Goal: Information Seeking & Learning: Check status

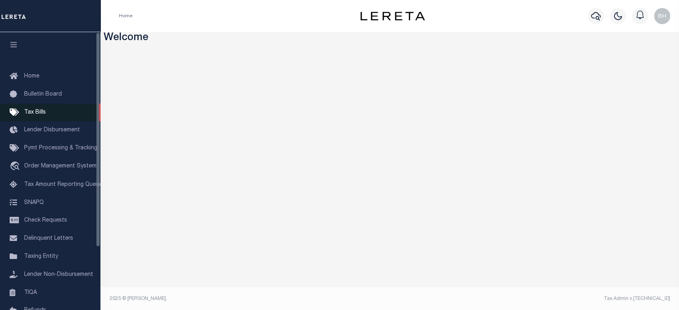
click at [36, 114] on span "Tax Bills" at bounding box center [35, 113] width 22 height 6
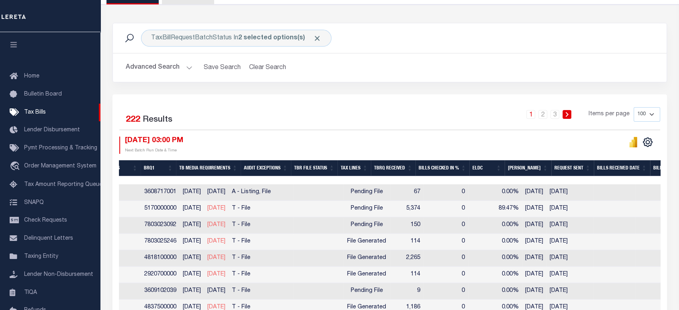
scroll to position [0, 434]
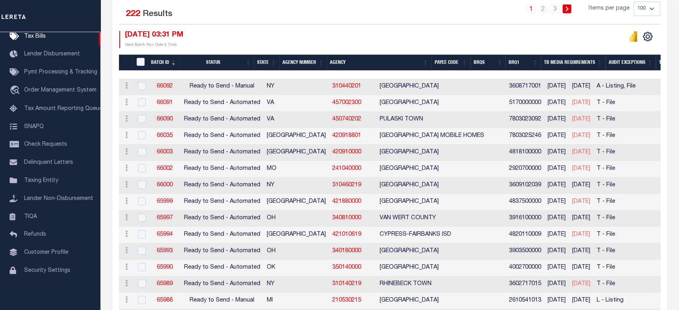
scroll to position [106, 0]
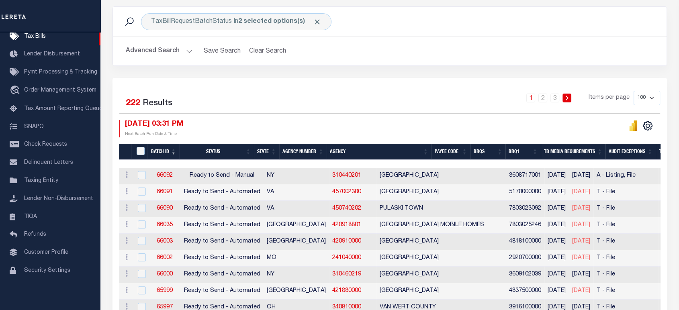
click at [175, 55] on button "Advanced Search" at bounding box center [159, 51] width 67 height 16
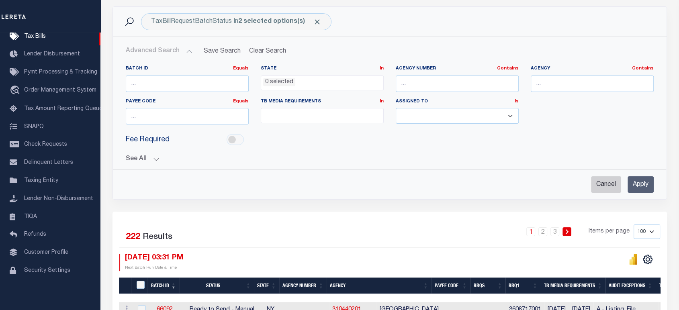
click at [597, 184] on input "Cancel" at bounding box center [606, 185] width 30 height 16
checkbox input "true"
select select
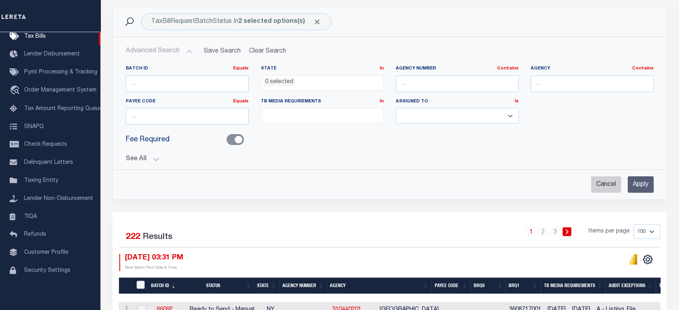
select select
checkbox input "false"
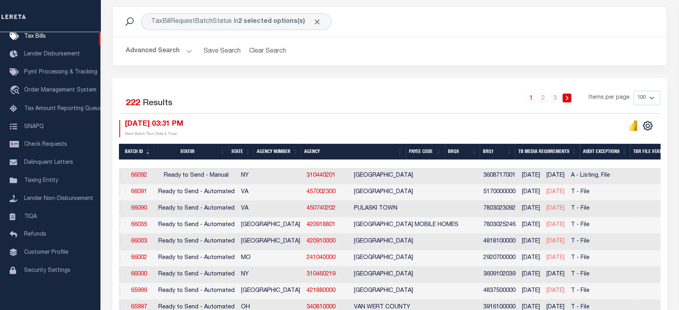
scroll to position [0, 26]
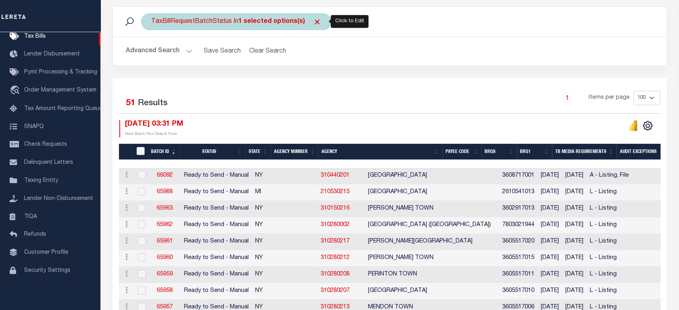
click at [197, 21] on div "TaxBillRequestBatchStatus In 1 selected options(s)" at bounding box center [236, 21] width 191 height 17
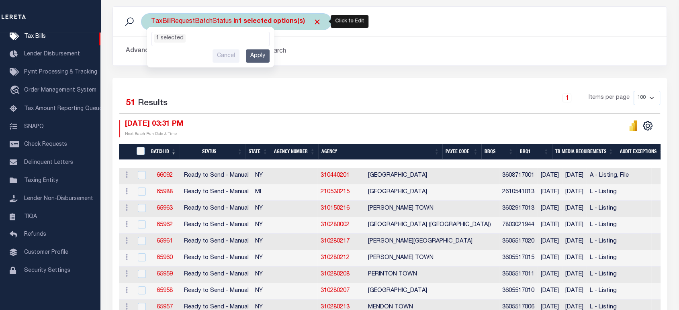
click at [192, 38] on ul "1 selected" at bounding box center [210, 37] width 117 height 10
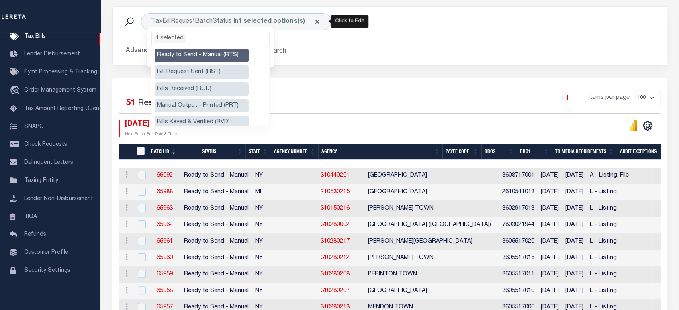
scroll to position [89, 0]
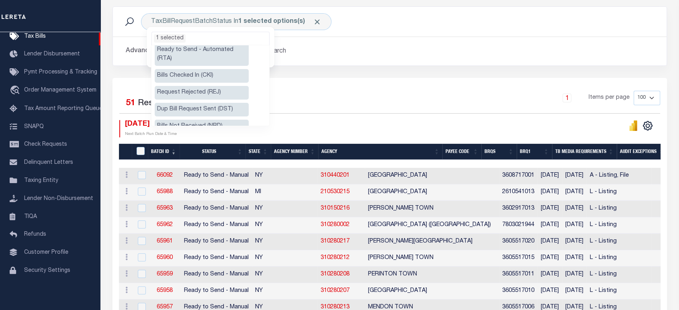
click at [205, 49] on li "Ready to Send - Automated (RTA)" at bounding box center [202, 54] width 94 height 23
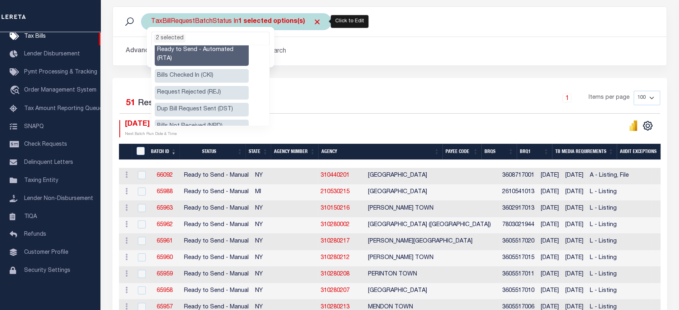
click at [219, 33] on ul "2 selected" at bounding box center [210, 37] width 117 height 10
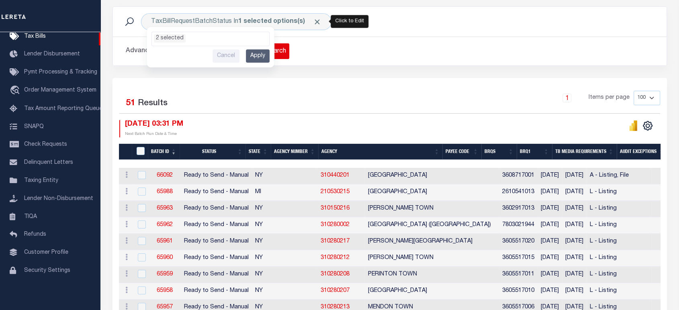
click at [262, 54] on input "Apply" at bounding box center [258, 55] width 24 height 13
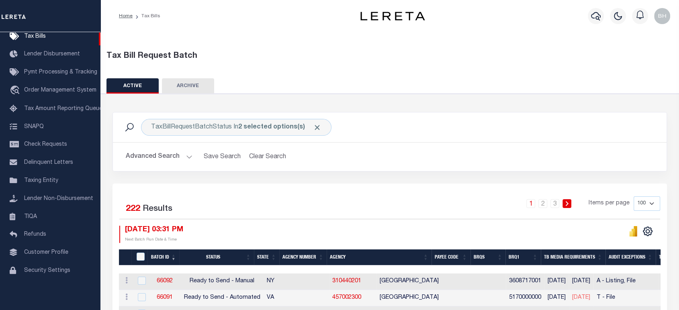
scroll to position [134, 0]
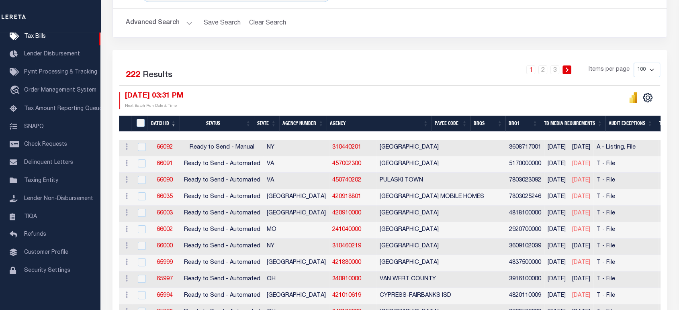
drag, startPoint x: 277, startPoint y: 134, endPoint x: 341, endPoint y: 135, distance: 64.3
click at [341, 135] on div at bounding box center [390, 136] width 542 height 8
drag, startPoint x: 297, startPoint y: 141, endPoint x: 369, endPoint y: 141, distance: 71.6
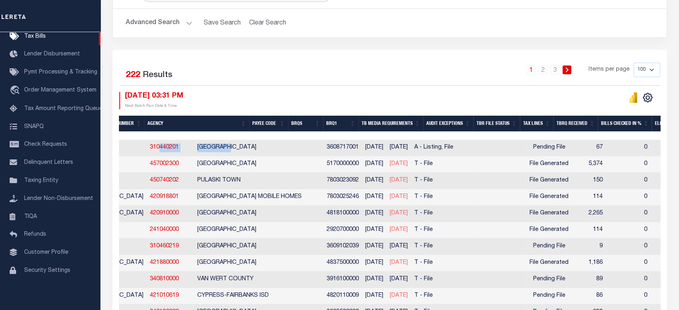
scroll to position [0, 183]
click at [475, 166] on td at bounding box center [500, 164] width 50 height 16
checkbox input "true"
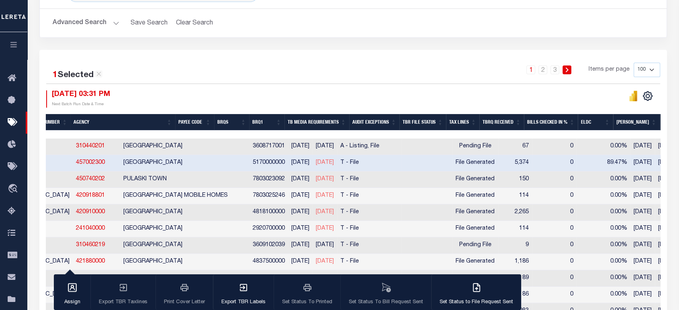
click at [454, 184] on td "File Generated" at bounding box center [475, 180] width 47 height 16
checkbox input "true"
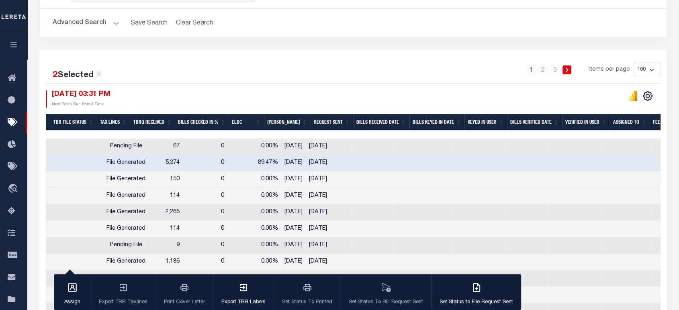
scroll to position [0, 594]
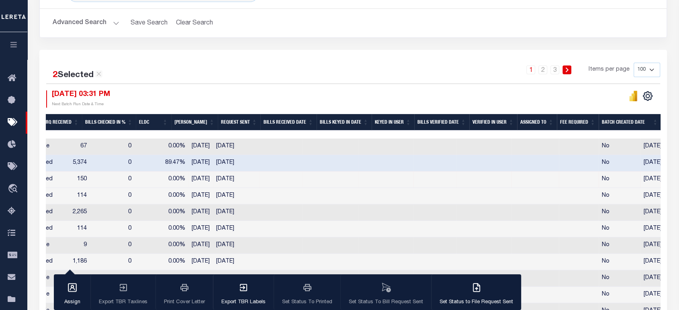
click at [421, 75] on div "1 2 3 Items per page 100 200 500 1000" at bounding box center [432, 73] width 458 height 21
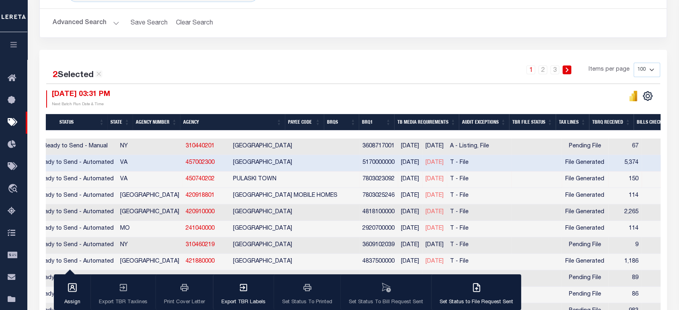
scroll to position [0, 0]
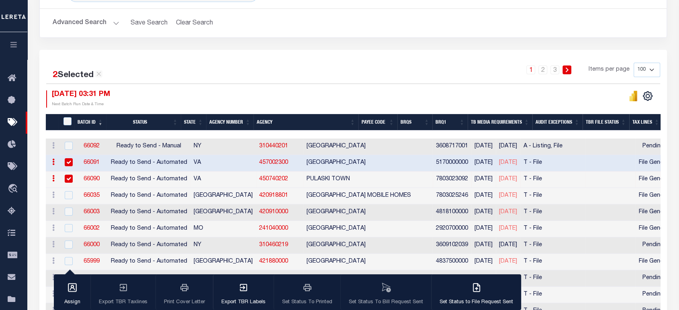
click at [90, 160] on link "66091" at bounding box center [92, 163] width 16 height 6
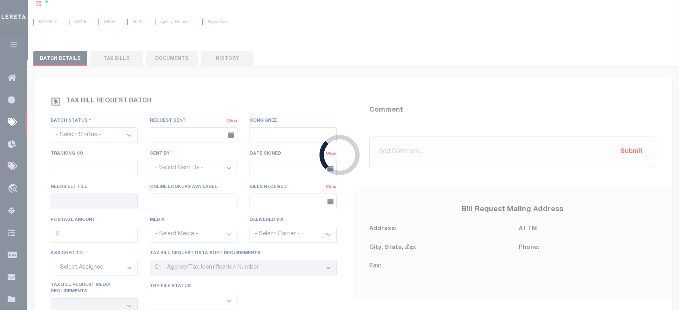
select select "RTA"
type input "No"
type input "Yes"
select select "29"
select select "22"
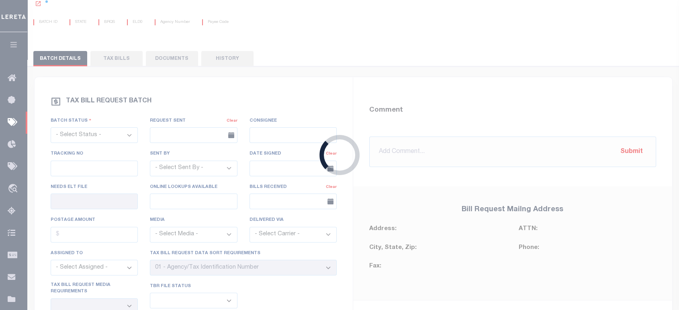
select select "2"
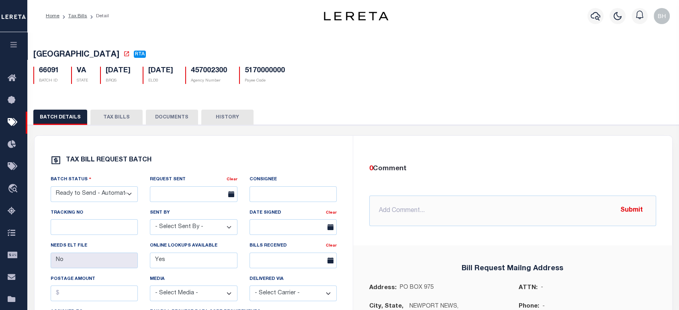
click at [106, 116] on button "TAX BILLS" at bounding box center [116, 117] width 52 height 15
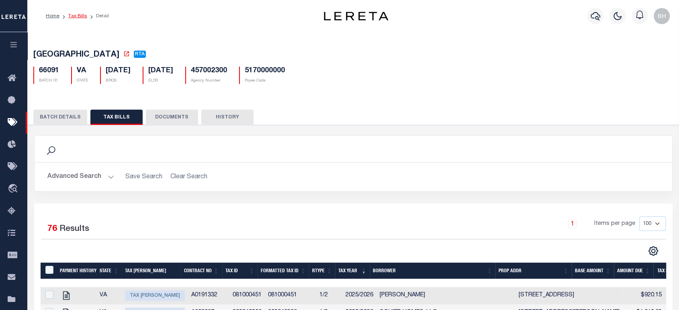
click at [77, 16] on link "Tax Bills" at bounding box center [77, 16] width 19 height 5
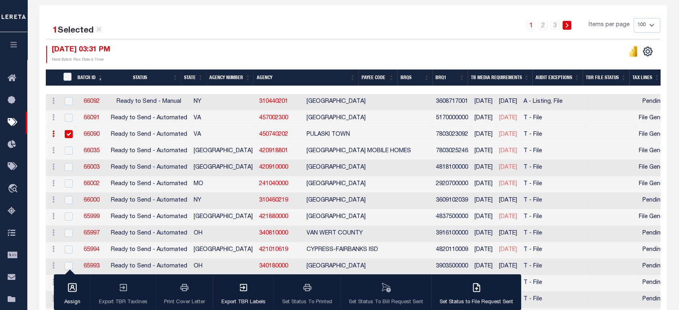
scroll to position [223, 0]
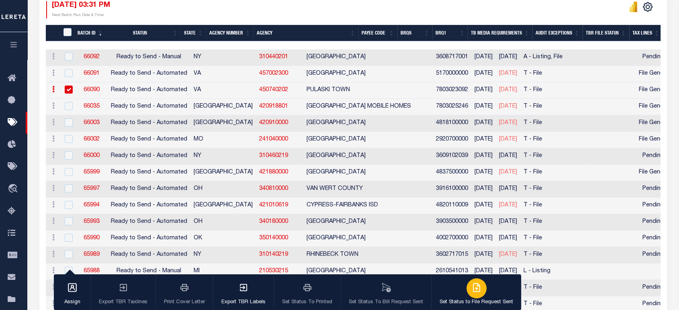
click at [477, 291] on icon "button" at bounding box center [477, 288] width 10 height 10
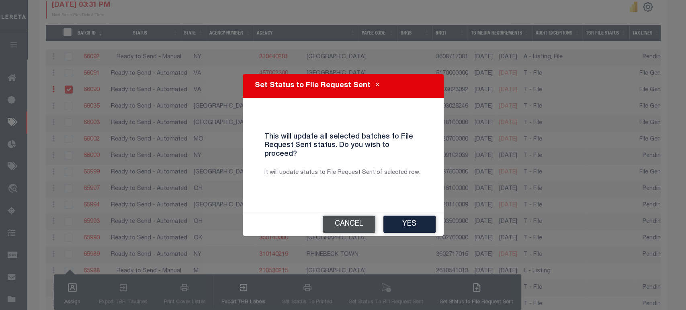
click at [343, 216] on button "Cancel" at bounding box center [349, 224] width 53 height 17
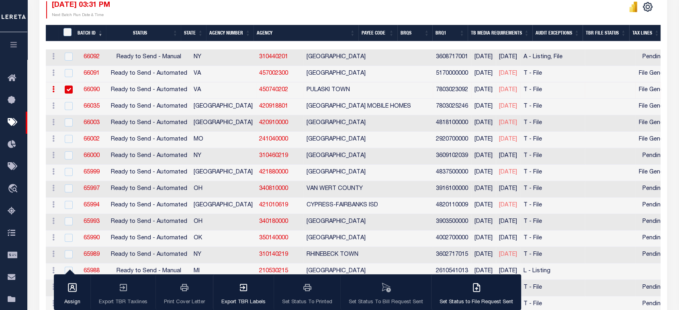
click at [68, 91] on input "checkbox" at bounding box center [69, 90] width 8 height 8
checkbox input "false"
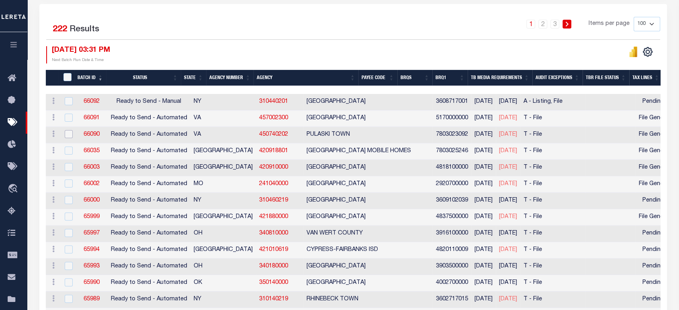
scroll to position [90, 0]
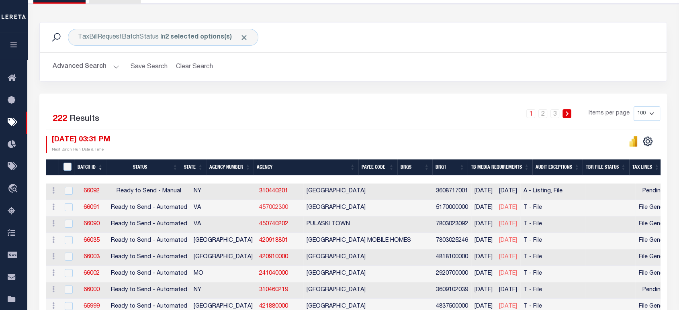
click at [259, 208] on link "457002300" at bounding box center [273, 208] width 29 height 6
checkbox input "true"
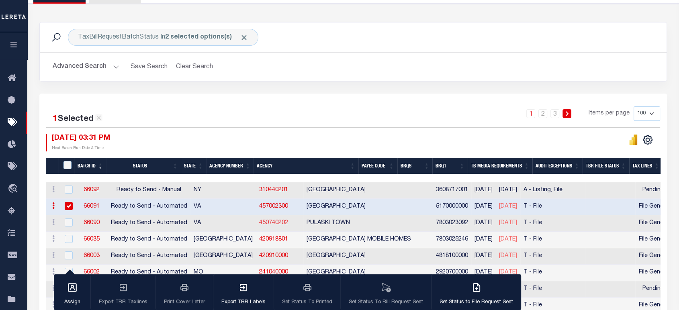
click at [259, 221] on link "450740202" at bounding box center [273, 223] width 29 height 6
checkbox input "true"
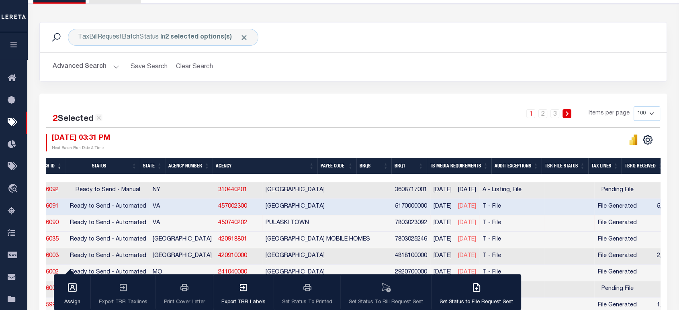
scroll to position [0, 51]
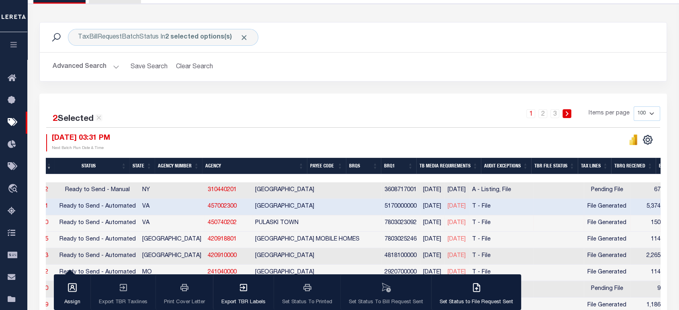
click at [433, 36] on div "TaxBillRequestBatchStatus In 2 selected options(s) Search" at bounding box center [353, 37] width 614 height 17
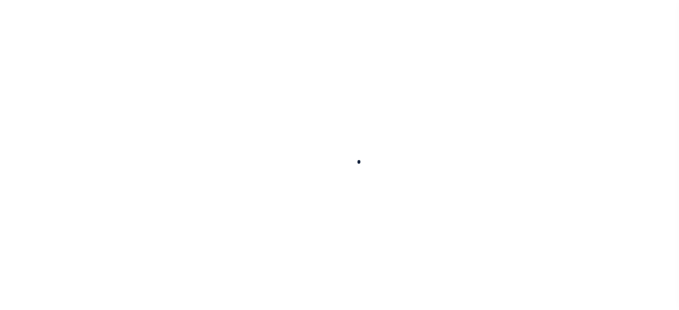
select select
checkbox input "false"
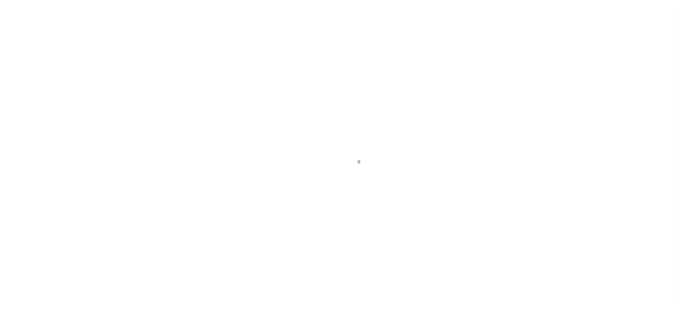
checkbox input "false"
type input "5170000000"
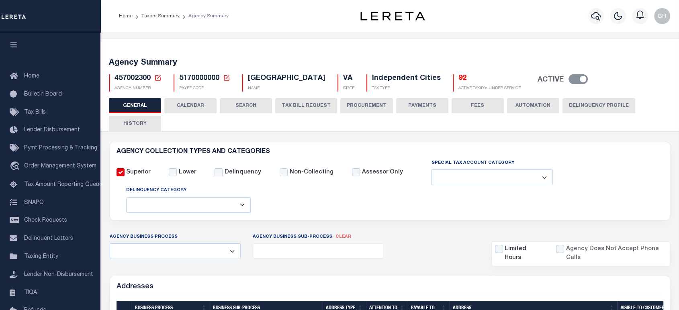
click at [203, 105] on button "CALENDAR" at bounding box center [190, 105] width 52 height 15
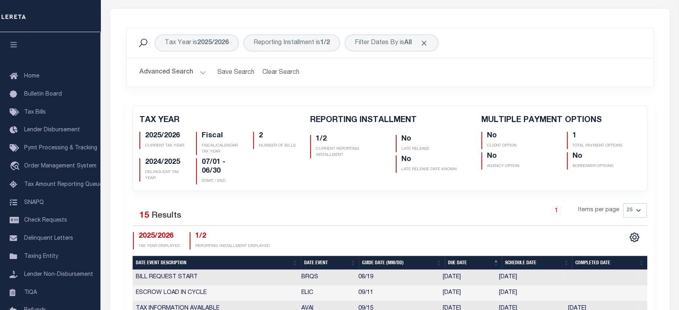
checkbox input "false"
type input "1"
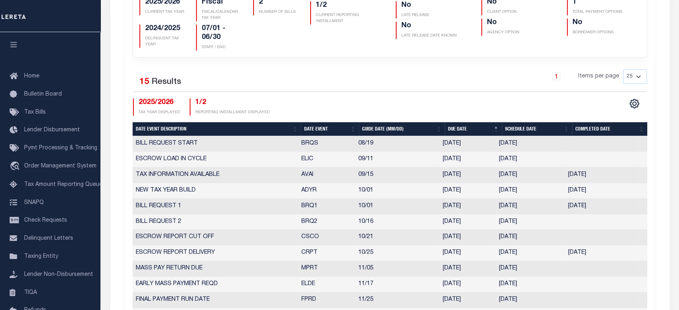
click at [316, 129] on th "Date Event" at bounding box center [330, 129] width 58 height 14
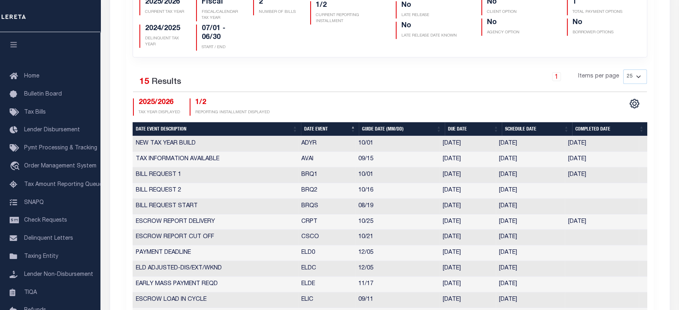
drag, startPoint x: 494, startPoint y: 190, endPoint x: 528, endPoint y: 195, distance: 33.8
click at [532, 189] on tr "BILL REQUEST 2 BRQ2 10/16 10/16/2025 10/09/2025 10433654" at bounding box center [390, 191] width 515 height 16
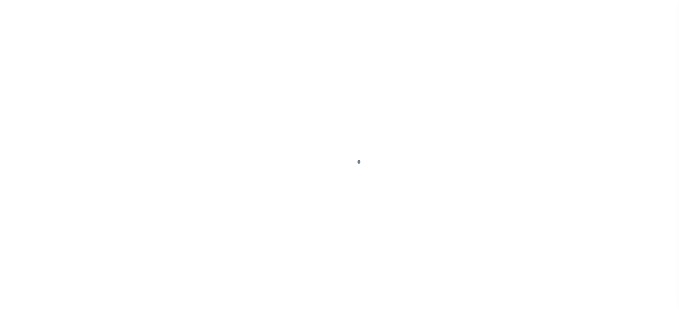
select select
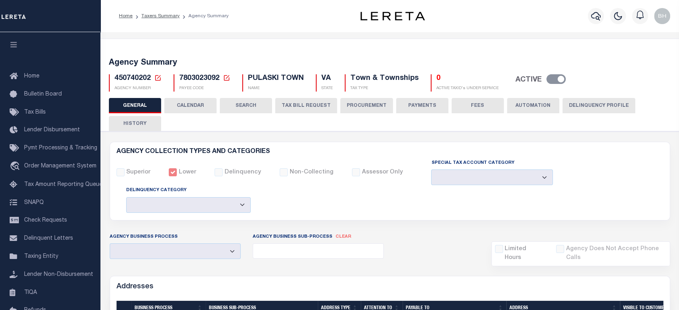
drag, startPoint x: 195, startPoint y: 106, endPoint x: 213, endPoint y: 113, distance: 18.8
click at [195, 106] on button "CALENDAR" at bounding box center [190, 105] width 52 height 15
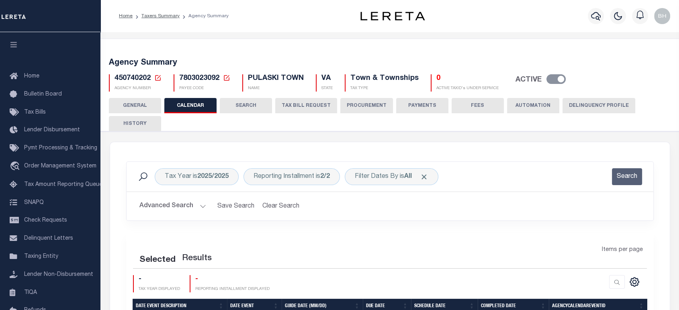
checkbox input "false"
type input "1"
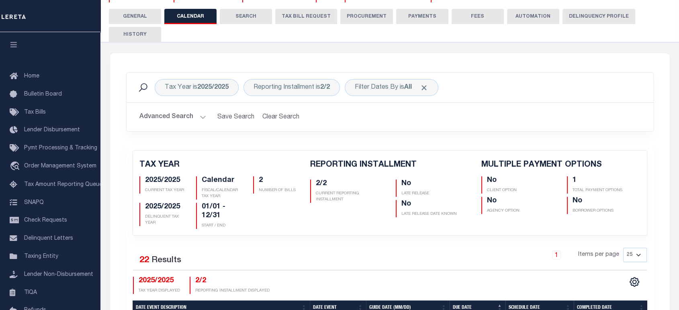
scroll to position [223, 0]
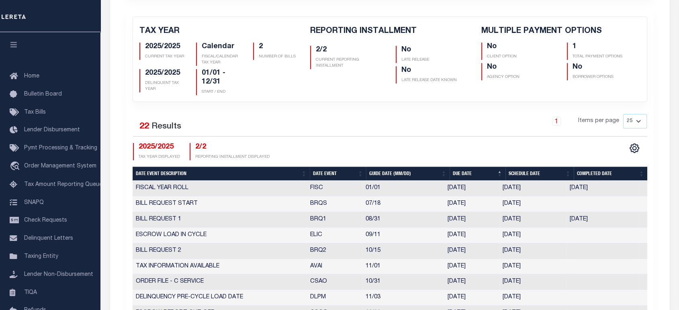
click at [330, 171] on th "Date Event" at bounding box center [338, 174] width 56 height 14
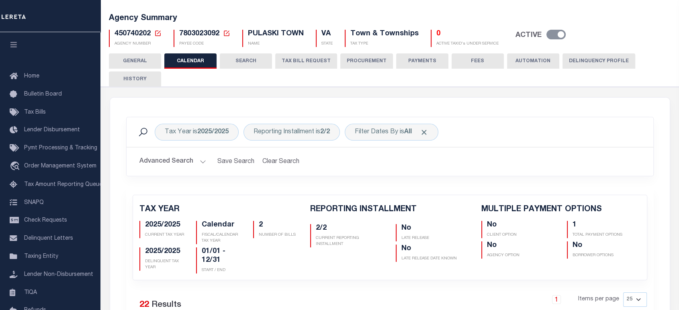
scroll to position [0, 0]
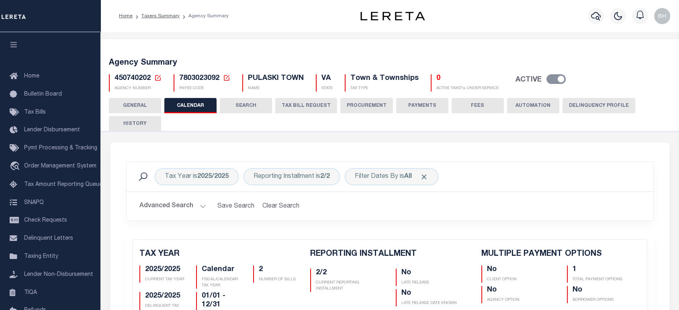
click at [149, 124] on button "HISTORY" at bounding box center [135, 123] width 52 height 15
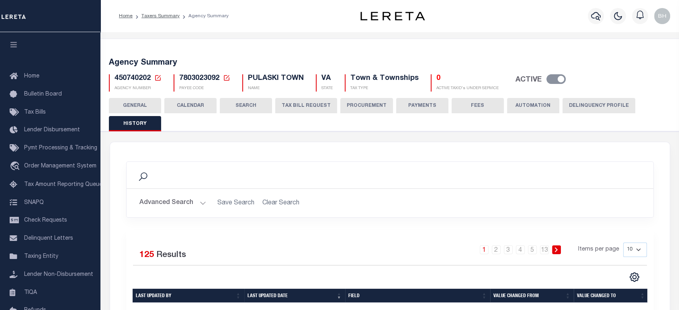
scroll to position [134, 0]
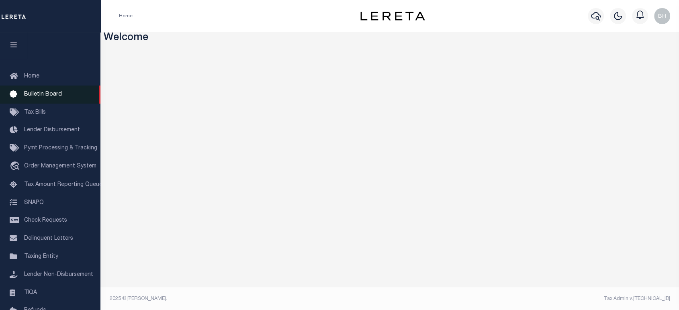
click at [31, 103] on link "Bulletin Board" at bounding box center [50, 95] width 101 height 18
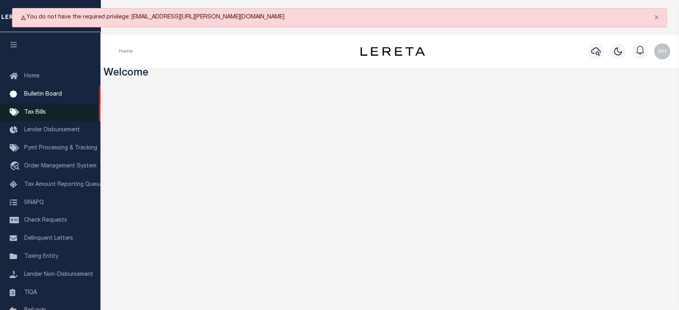
click at [31, 115] on span "Tax Bills" at bounding box center [35, 113] width 22 height 6
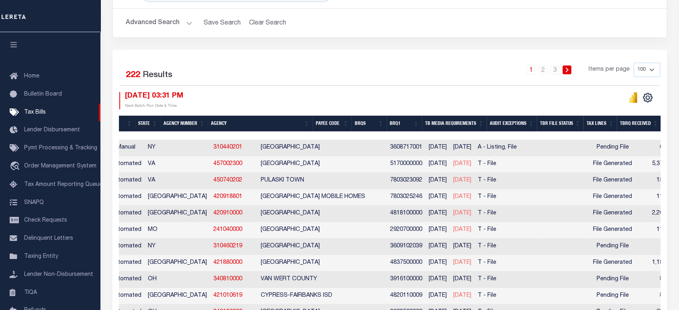
scroll to position [0, 120]
drag, startPoint x: 289, startPoint y: 139, endPoint x: 116, endPoint y: 145, distance: 173.4
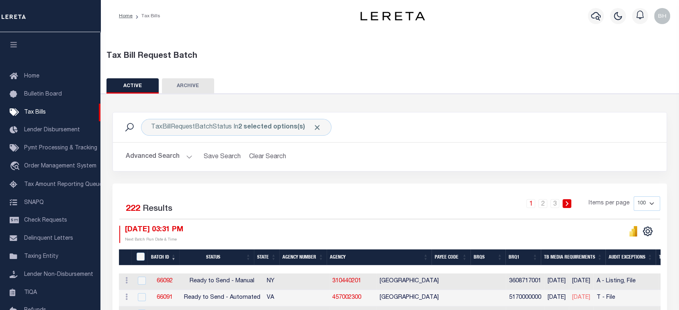
scroll to position [89, 0]
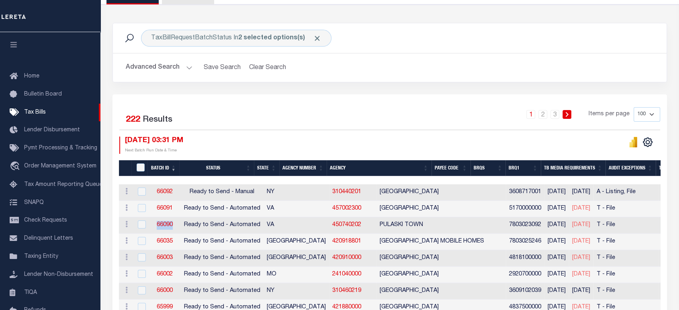
drag, startPoint x: 154, startPoint y: 224, endPoint x: 177, endPoint y: 225, distance: 22.9
click at [177, 225] on td "66090" at bounding box center [165, 226] width 32 height 16
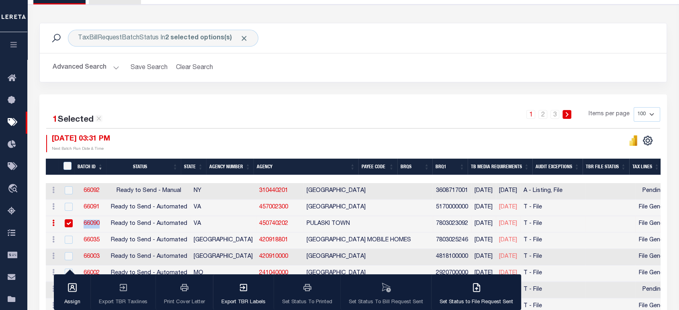
copy link "66090"
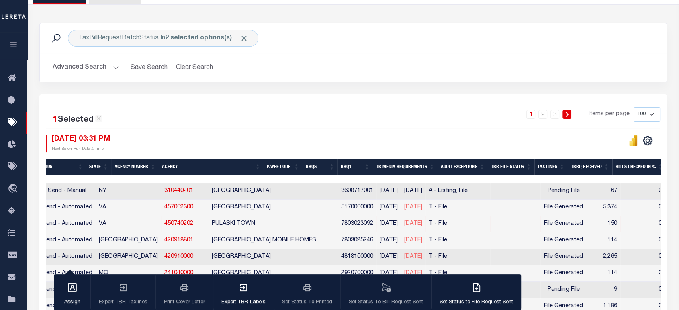
scroll to position [0, 0]
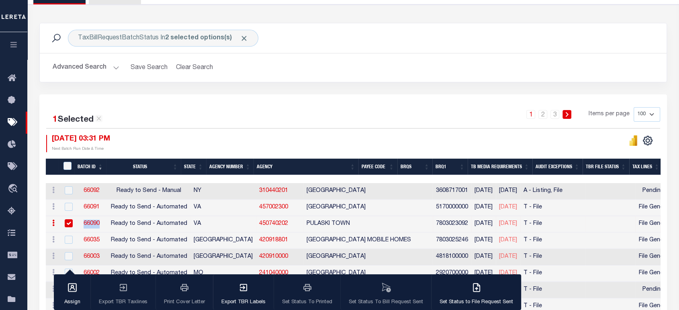
click at [259, 224] on link "450740202" at bounding box center [273, 224] width 29 height 6
checkbox input "false"
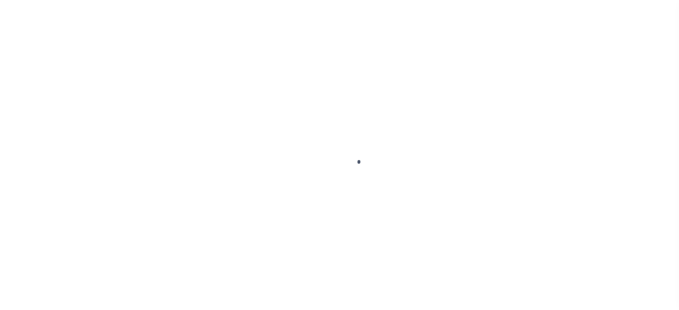
select select "RTA"
select select "29"
select select "22"
select select "2"
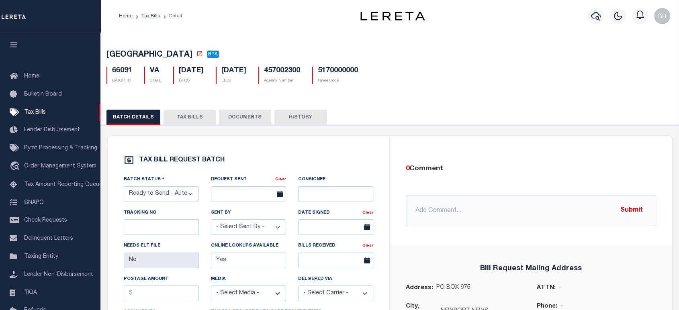
click at [305, 111] on button "HISTORY" at bounding box center [301, 117] width 52 height 15
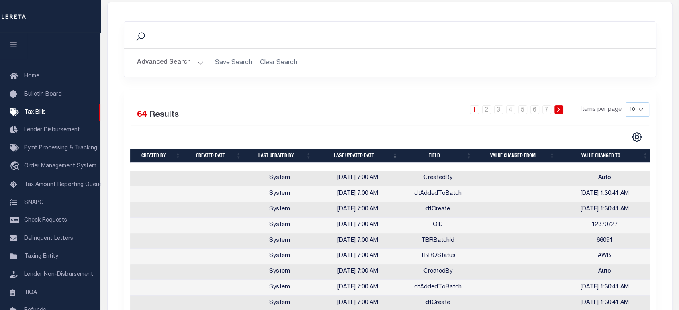
scroll to position [179, 0]
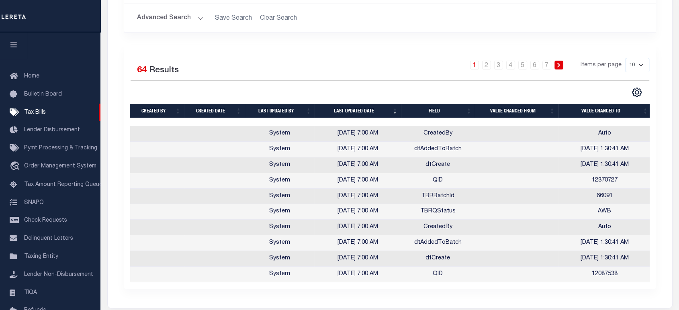
drag, startPoint x: 638, startPoint y: 64, endPoint x: 636, endPoint y: 70, distance: 6.6
click at [638, 64] on select "10 25 50 100" at bounding box center [638, 65] width 24 height 14
select select "100"
click at [626, 59] on select "10 25 50 100" at bounding box center [638, 65] width 24 height 14
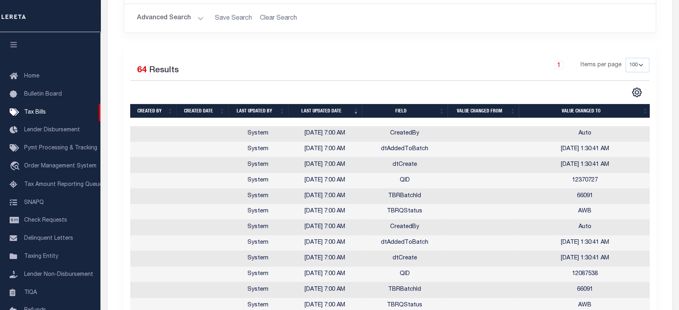
click at [310, 110] on th "Last updated date" at bounding box center [325, 111] width 74 height 14
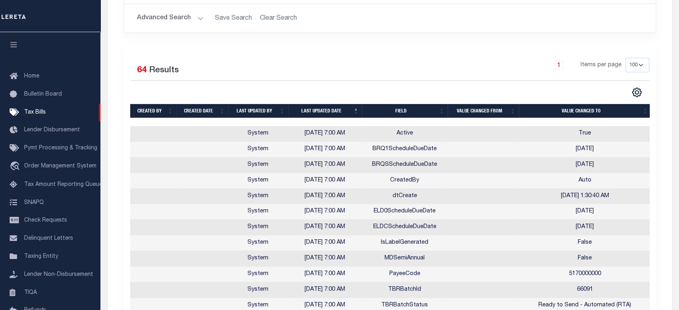
click at [310, 110] on th "Last updated date" at bounding box center [325, 111] width 74 height 14
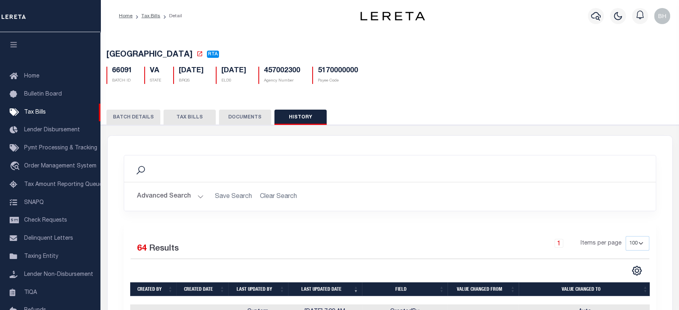
scroll to position [134, 0]
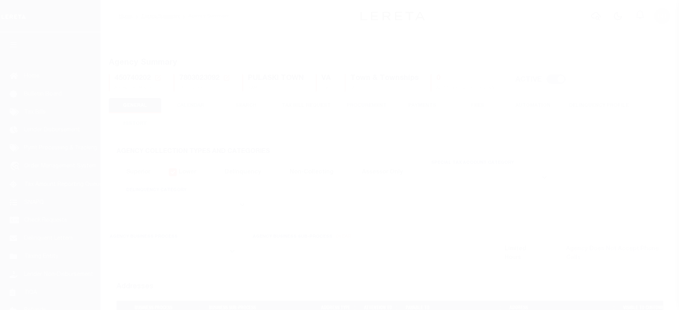
select select
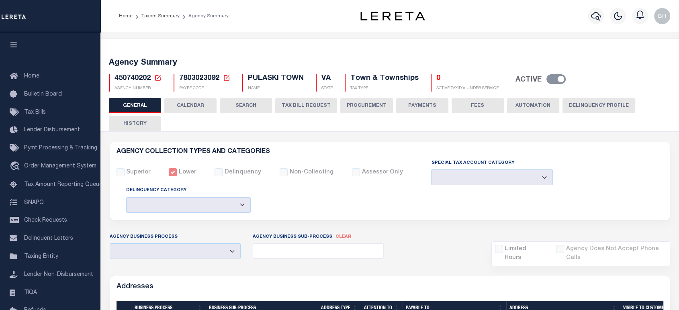
click at [146, 125] on button "HISTORY" at bounding box center [135, 123] width 52 height 15
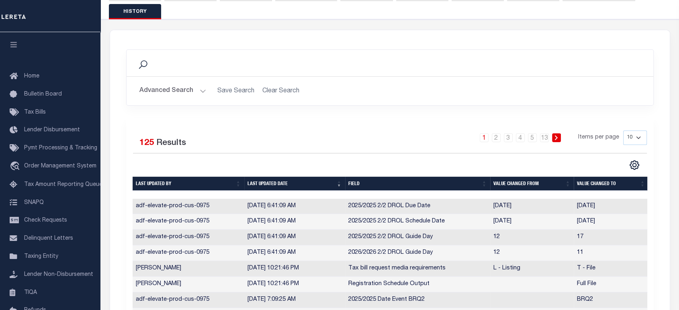
scroll to position [157, 0]
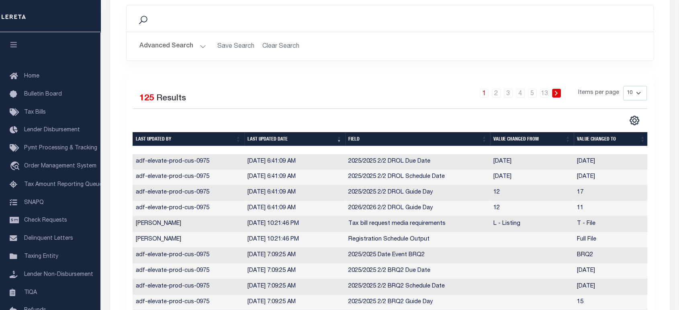
click at [332, 150] on div at bounding box center [390, 150] width 515 height 8
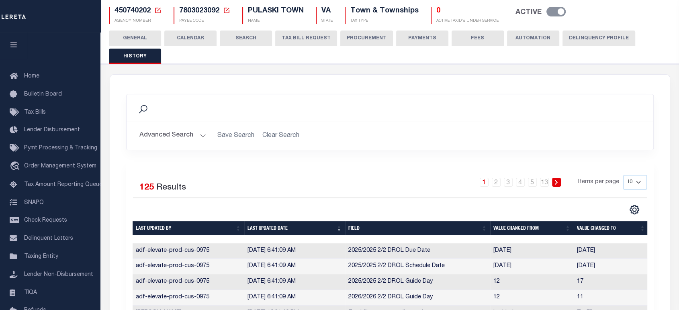
scroll to position [201, 0]
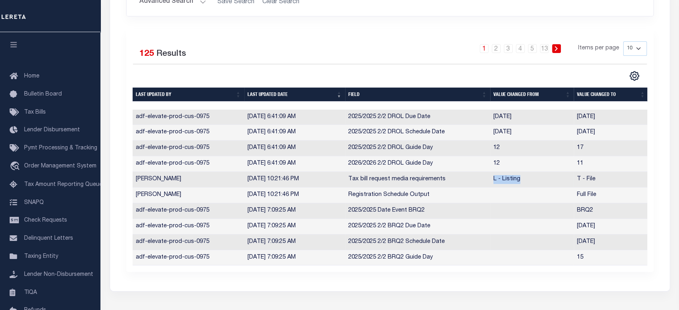
drag, startPoint x: 494, startPoint y: 182, endPoint x: 541, endPoint y: 177, distance: 46.9
click at [541, 177] on td "L - Listing" at bounding box center [533, 180] width 84 height 16
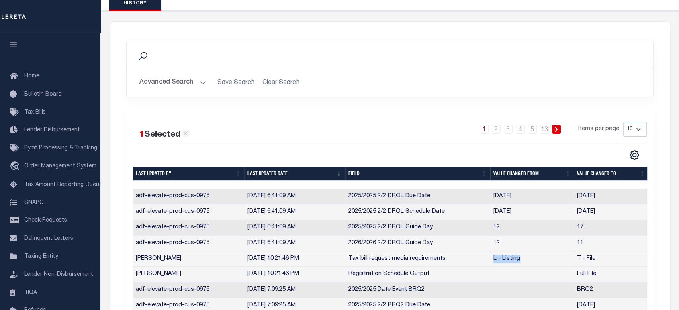
scroll to position [0, 0]
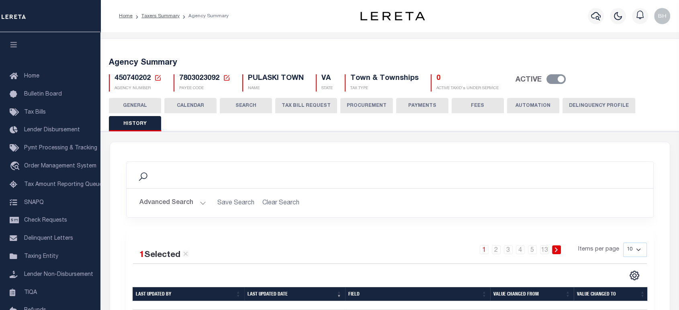
click at [207, 105] on button "CALENDAR" at bounding box center [190, 105] width 52 height 15
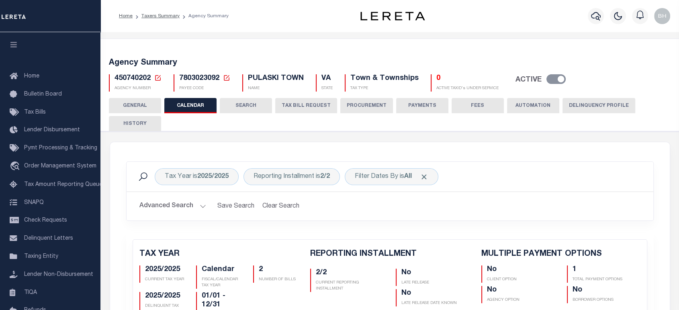
checkbox input "false"
type input "1"
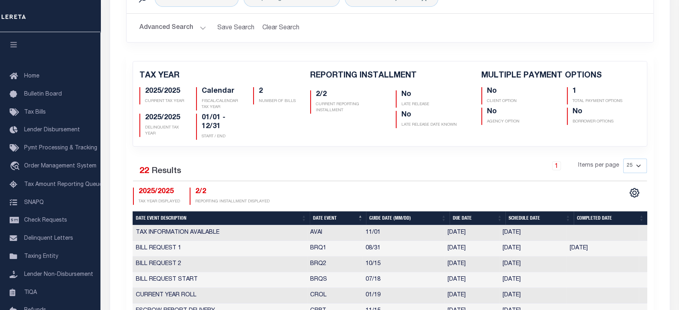
scroll to position [268, 0]
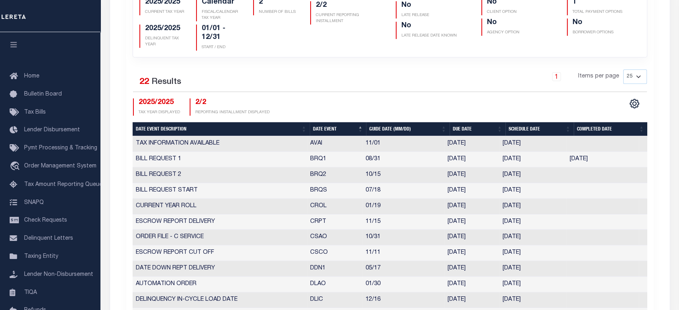
drag, startPoint x: 500, startPoint y: 170, endPoint x: 538, endPoint y: 173, distance: 38.7
click at [538, 173] on td "[DATE]" at bounding box center [533, 176] width 67 height 16
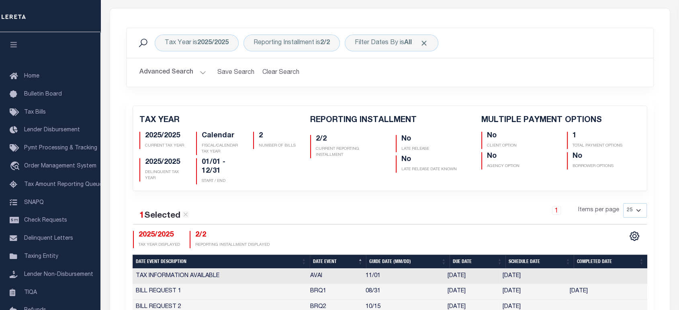
scroll to position [0, 0]
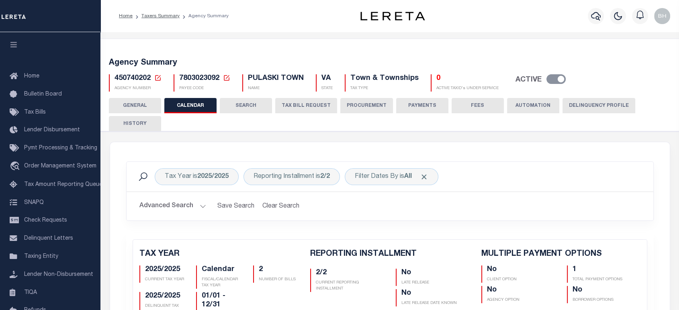
click at [147, 124] on button "HISTORY" at bounding box center [135, 123] width 52 height 15
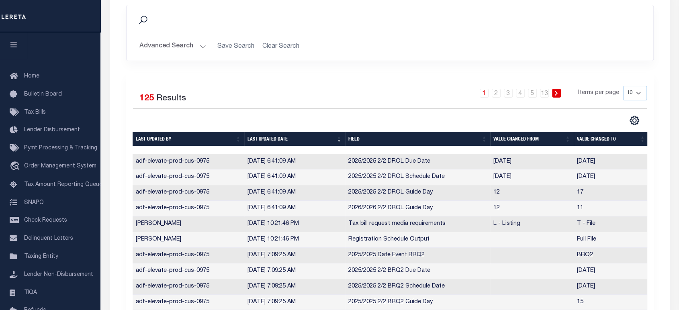
scroll to position [201, 0]
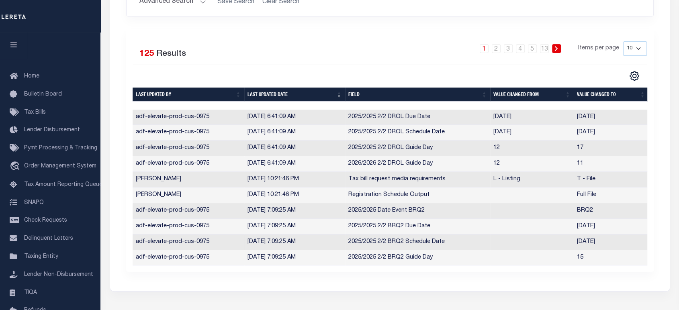
drag, startPoint x: 578, startPoint y: 243, endPoint x: 613, endPoint y: 238, distance: 34.9
click at [613, 238] on td "2025-10-08" at bounding box center [611, 243] width 75 height 16
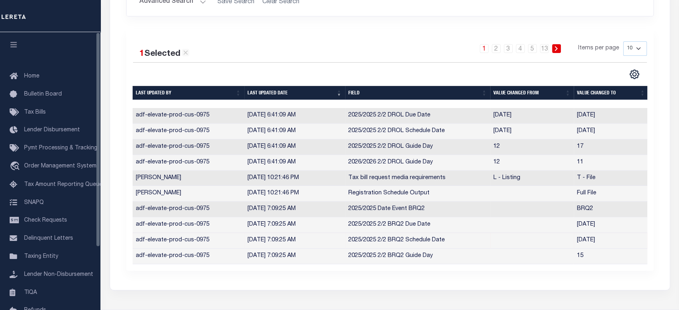
scroll to position [0, 0]
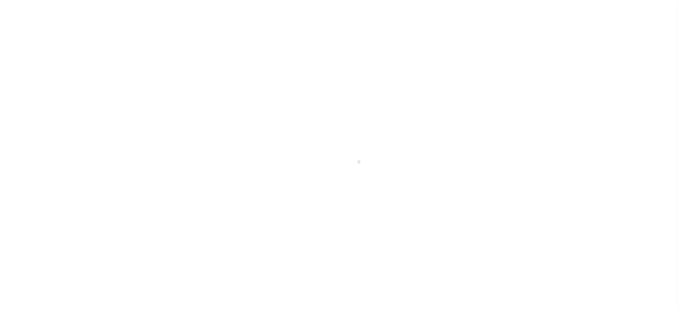
select select "RTA"
select select "29"
select select "22"
select select "2"
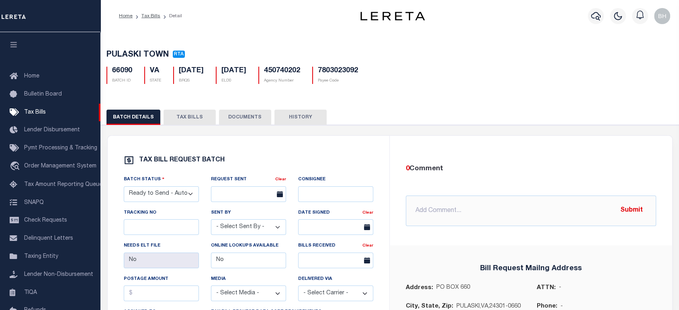
click at [187, 110] on div "BATCH DETAILS TAX BILLS DOCUMENTS HISTORY" at bounding box center [390, 299] width 587 height 398
click at [186, 118] on button "TAX BILLS" at bounding box center [190, 117] width 52 height 15
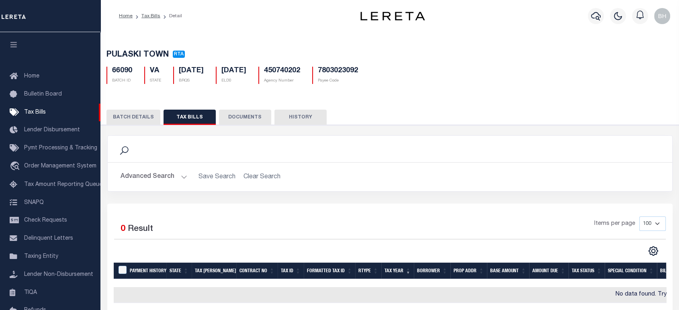
scroll to position [45, 0]
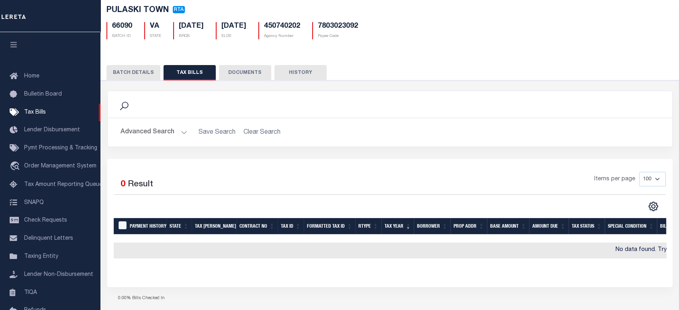
click at [261, 133] on h2 "Advanced Search Save Search Clear Search" at bounding box center [390, 133] width 552 height 16
click at [168, 131] on button "Advanced Search" at bounding box center [154, 133] width 67 height 16
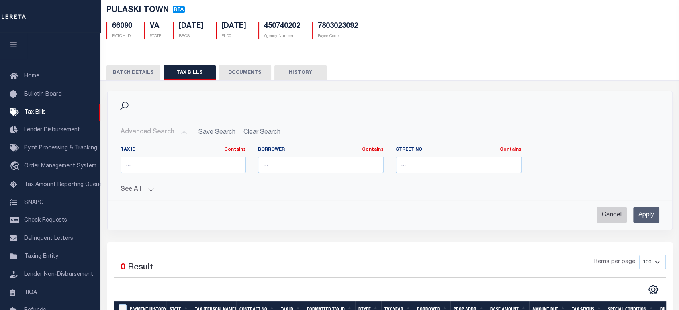
click at [610, 220] on input "Cancel" at bounding box center [612, 215] width 30 height 16
checkbox input "true"
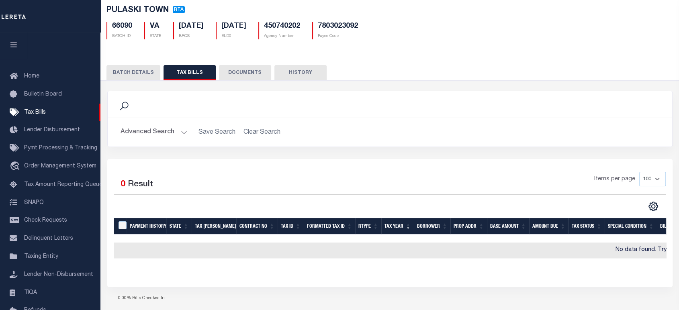
click at [122, 25] on h5 "66090" at bounding box center [122, 26] width 20 height 9
copy h5 "66090"
